Goal: Information Seeking & Learning: Learn about a topic

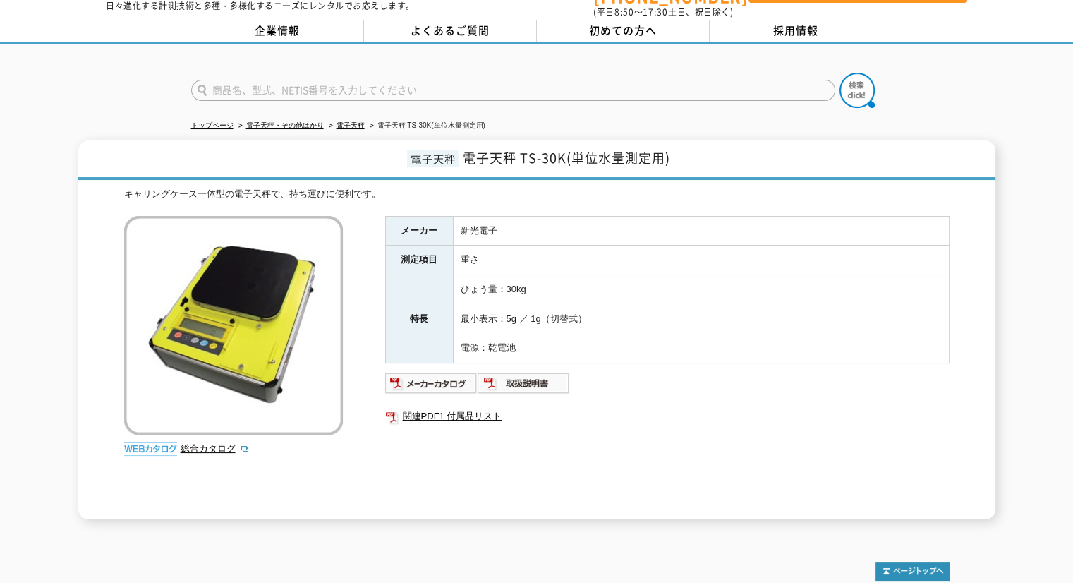
click at [296, 82] on input "text" at bounding box center [513, 90] width 644 height 21
type input "ｙ"
type input "山中式"
click at [839, 73] on button at bounding box center [856, 90] width 35 height 35
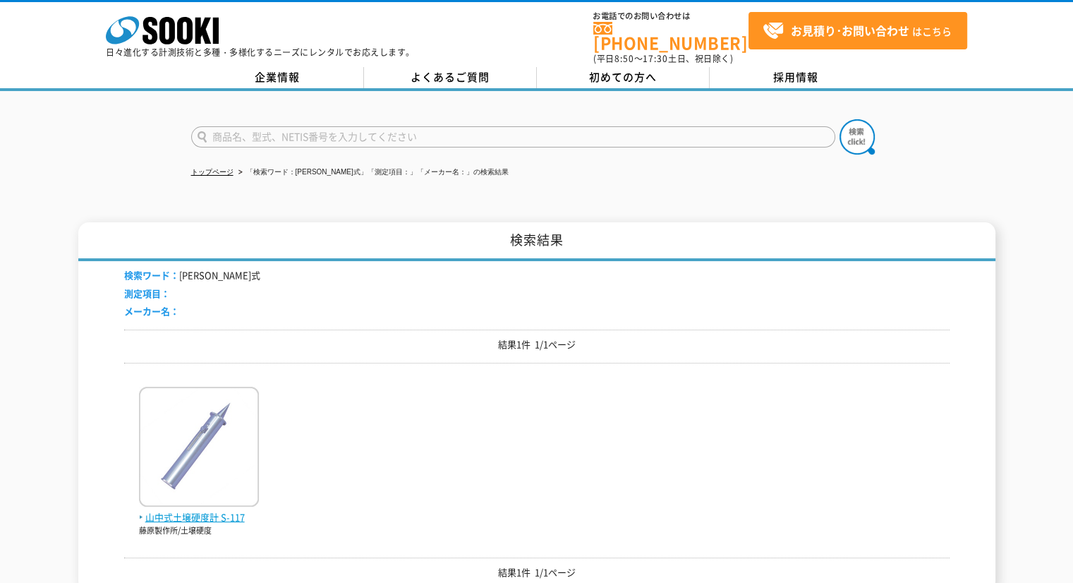
click at [201, 513] on span "山中式土壌硬度計 S-117" at bounding box center [199, 517] width 120 height 15
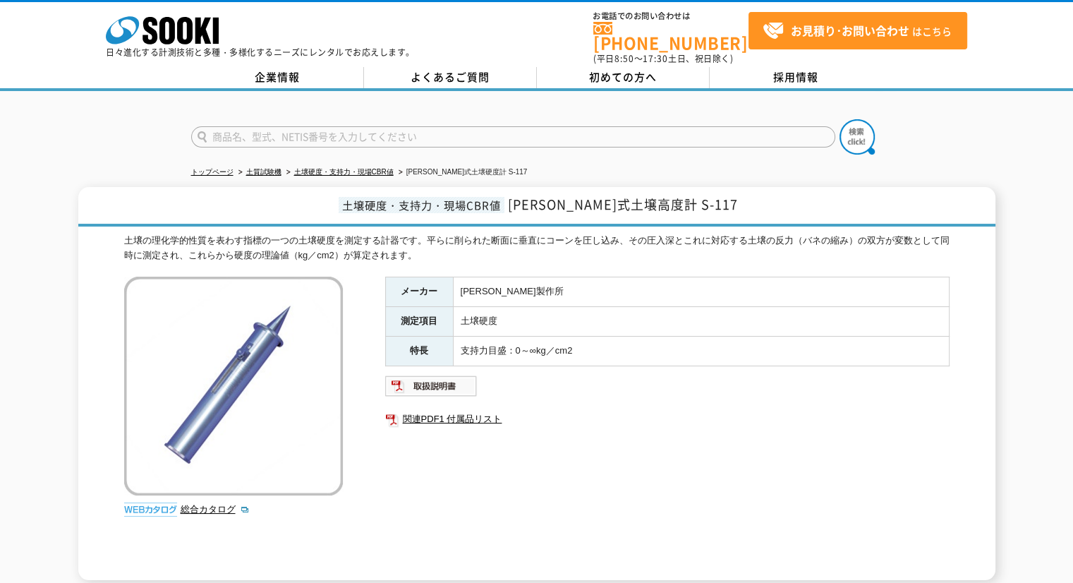
click at [284, 136] on input "text" at bounding box center [513, 136] width 644 height 21
type input "コーンペネ"
click at [839, 119] on button at bounding box center [856, 136] width 35 height 35
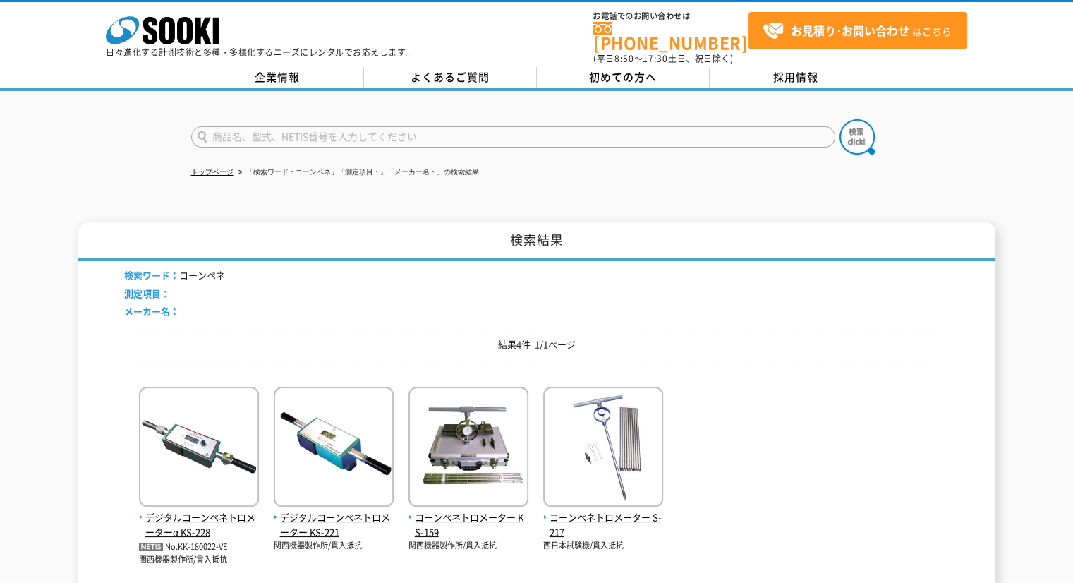
scroll to position [47, 0]
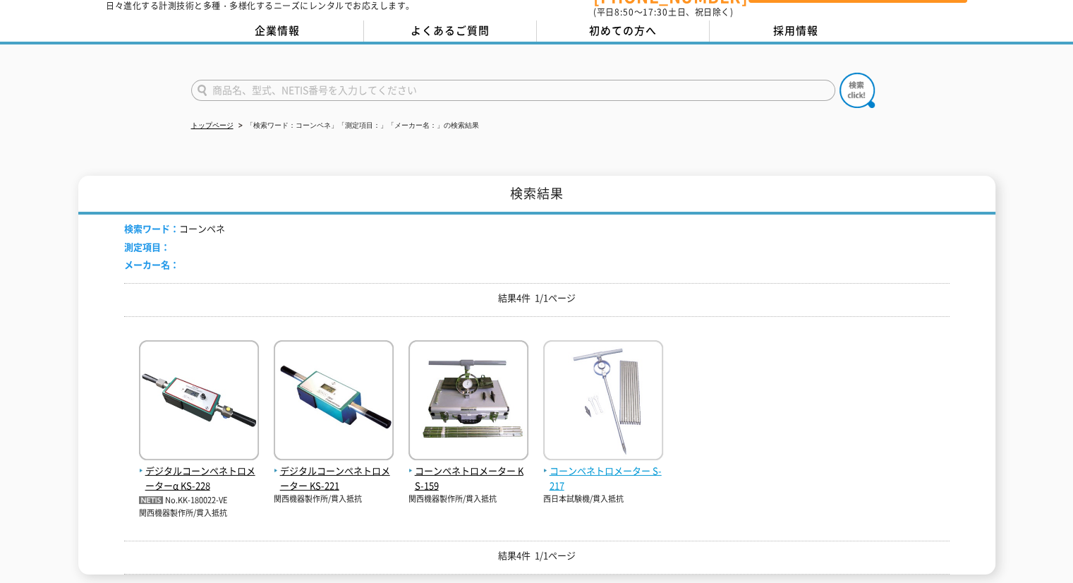
click at [590, 465] on span "コーンペネトロメーター S-217" at bounding box center [603, 478] width 120 height 30
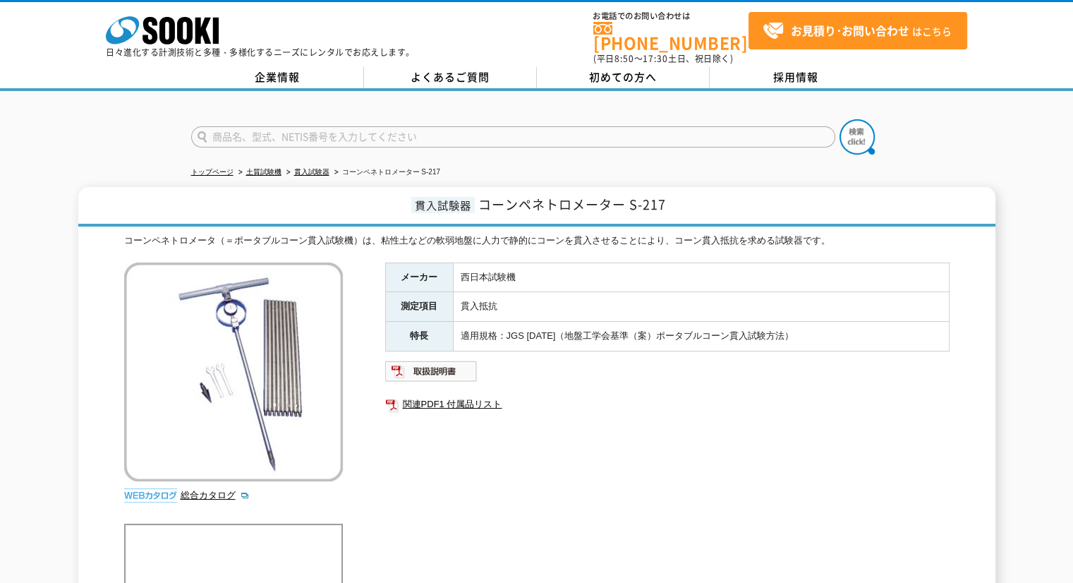
scroll to position [164, 0]
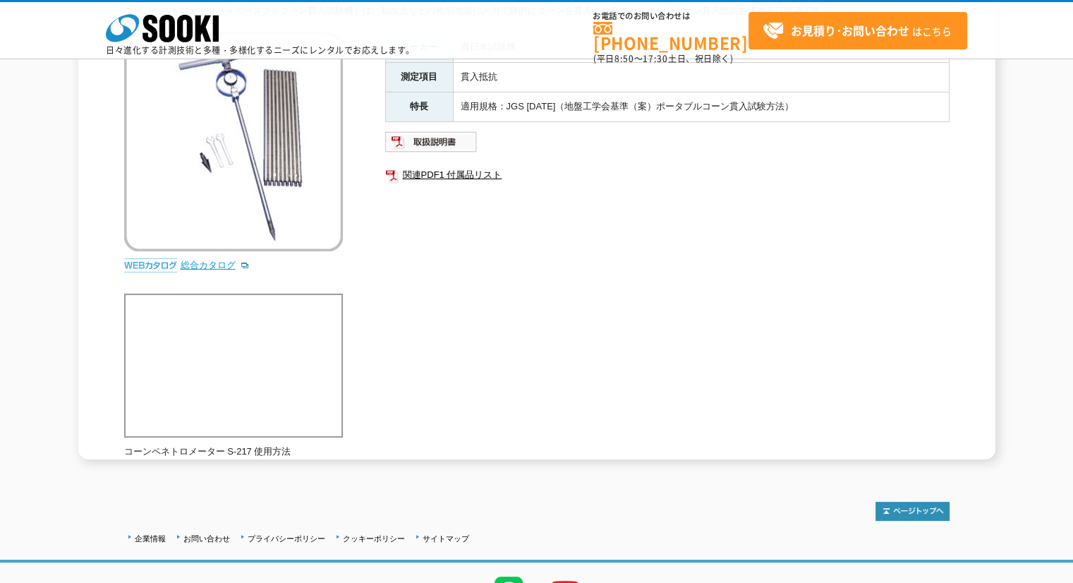
click at [210, 260] on link "総合カタログ" at bounding box center [215, 265] width 69 height 11
